Goal: Information Seeking & Learning: Learn about a topic

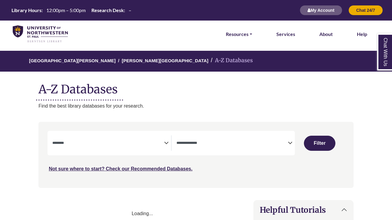
select select "Database Subject Filter"
select select "Database Types Filter"
select select "Database Subject Filter"
select select "Database Types Filter"
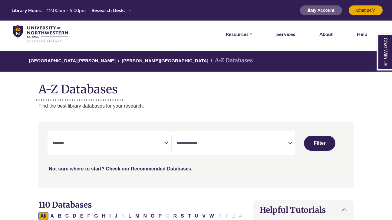
click at [87, 140] on span "Search filters" at bounding box center [108, 142] width 112 height 5
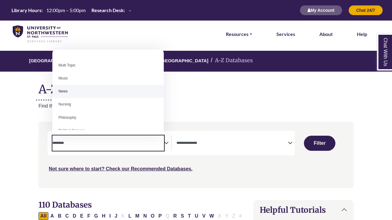
scroll to position [402, 0]
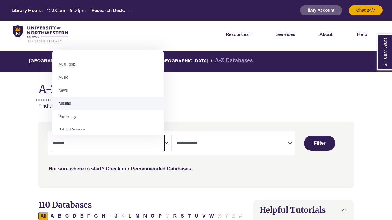
select select "*****"
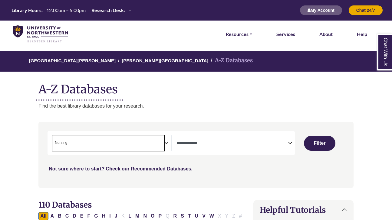
scroll to position [196, 0]
click at [311, 145] on button "Filter" at bounding box center [320, 143] width 32 height 15
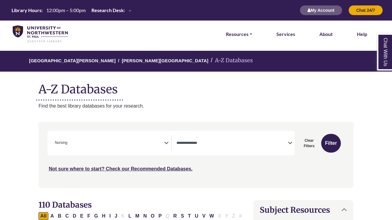
select select "Database Types Filter"
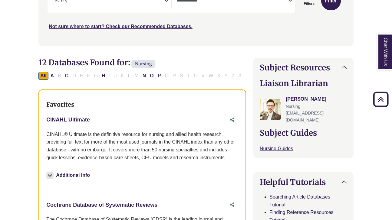
scroll to position [147, 0]
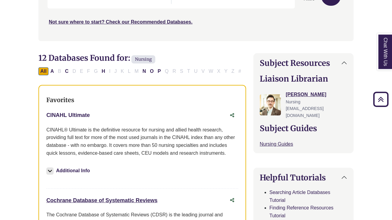
click at [88, 114] on link "CINAHL Ultimate This link opens in a new window" at bounding box center [68, 116] width 44 height 6
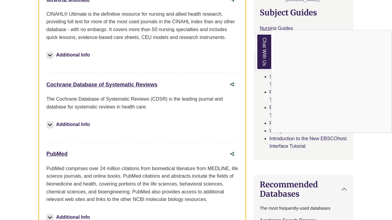
scroll to position [266, 0]
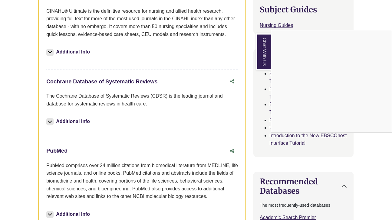
click at [64, 148] on div "Chat With Us" at bounding box center [196, 110] width 392 height 220
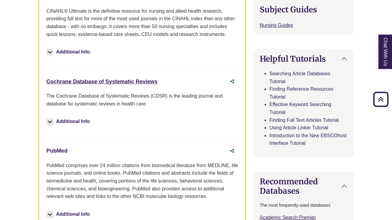
click at [64, 149] on link "PubMed This link opens in a new window" at bounding box center [56, 151] width 21 height 6
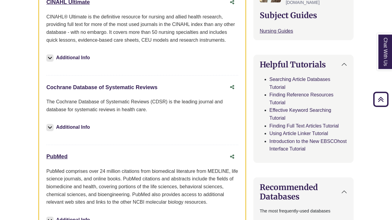
scroll to position [260, 0]
click at [82, 84] on link "Cochrane Database of Systematic Reviews This link opens in a new window" at bounding box center [101, 87] width 111 height 6
